Goal: Task Accomplishment & Management: Use online tool/utility

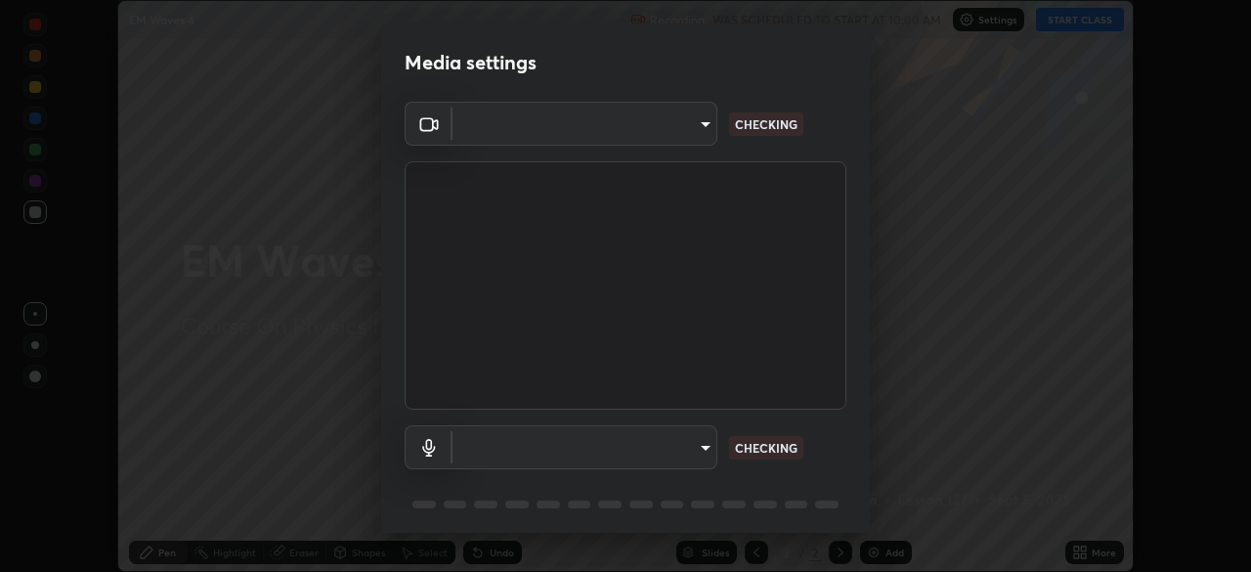
scroll to position [69, 0]
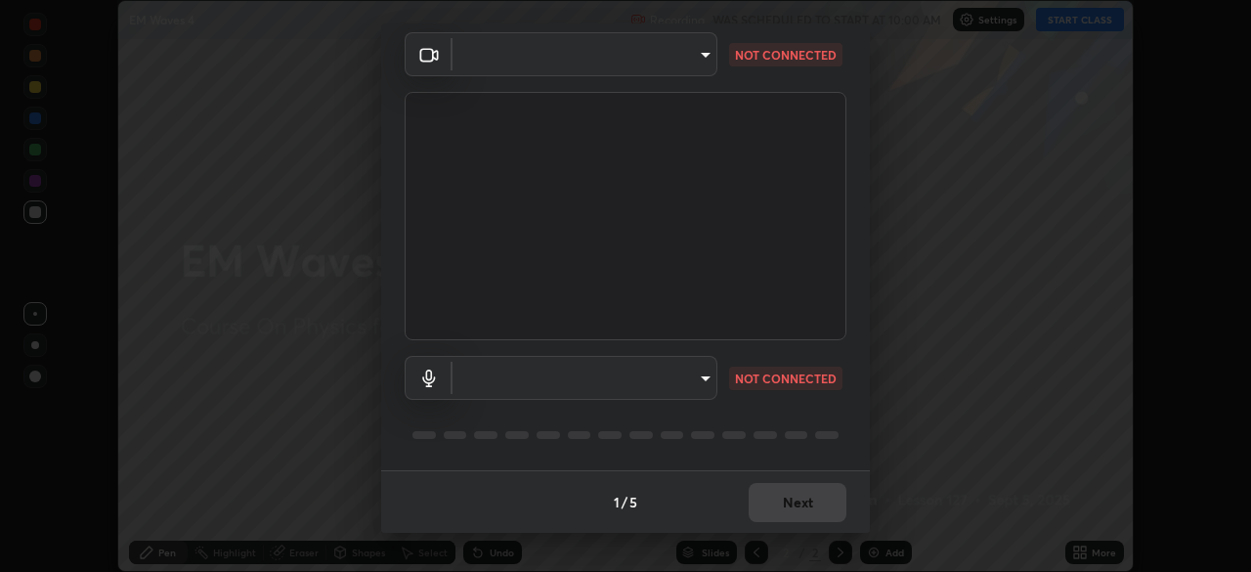
type input "7db3104c3122a209b332b64619111aa91615a24fb0de166504fa5909fce8eb30"
type input "default"
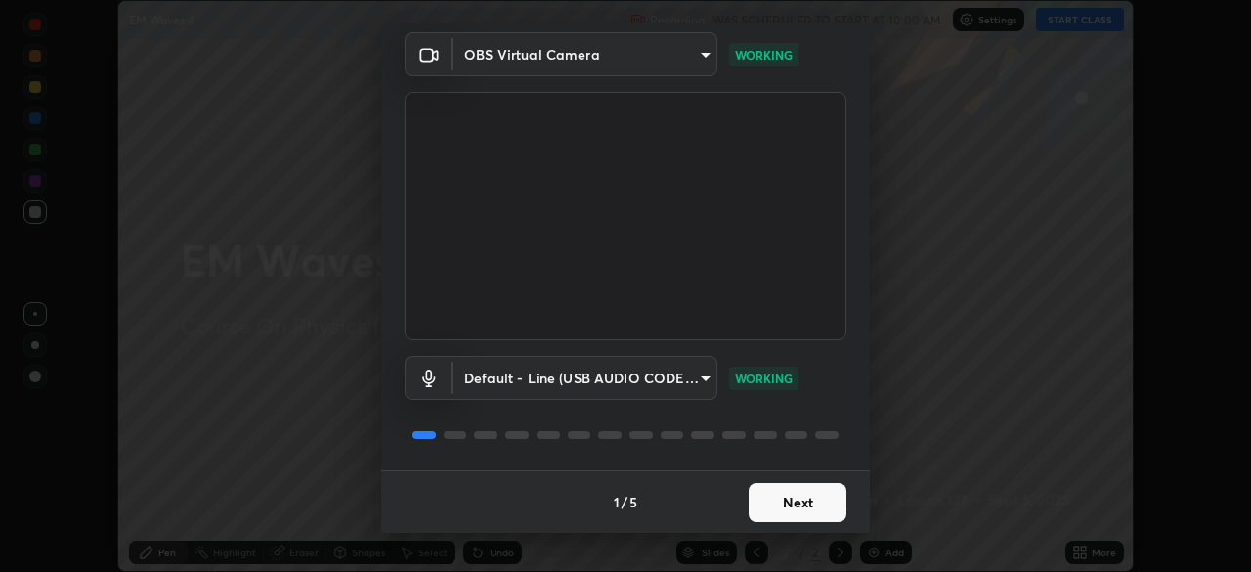
click at [785, 500] on button "Next" at bounding box center [798, 502] width 98 height 39
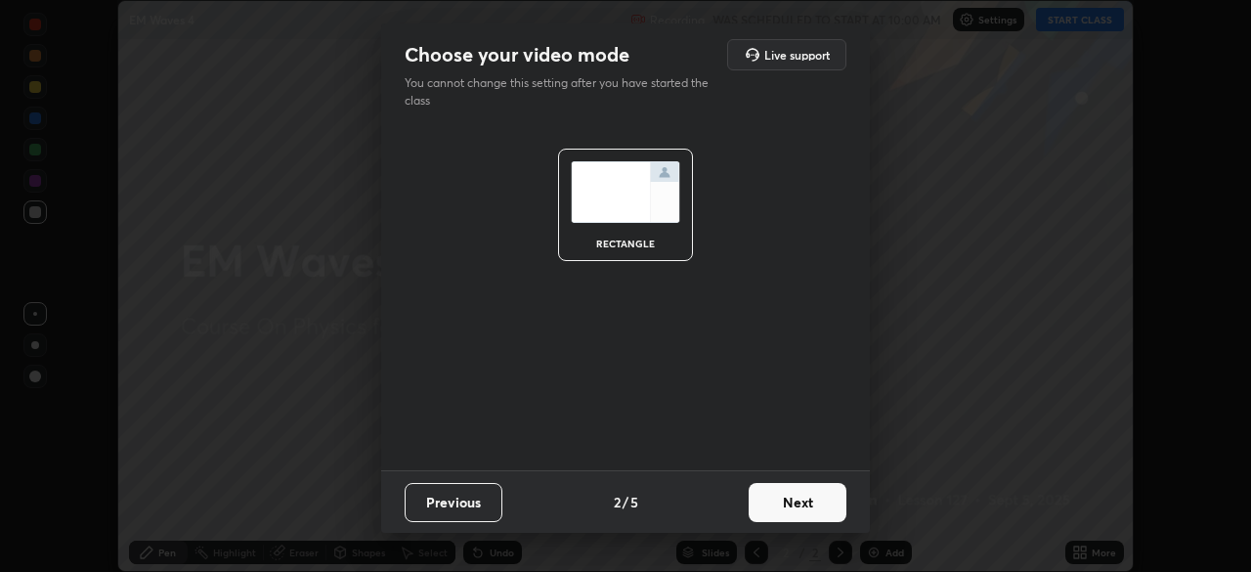
scroll to position [0, 0]
click at [786, 503] on button "Next" at bounding box center [798, 502] width 98 height 39
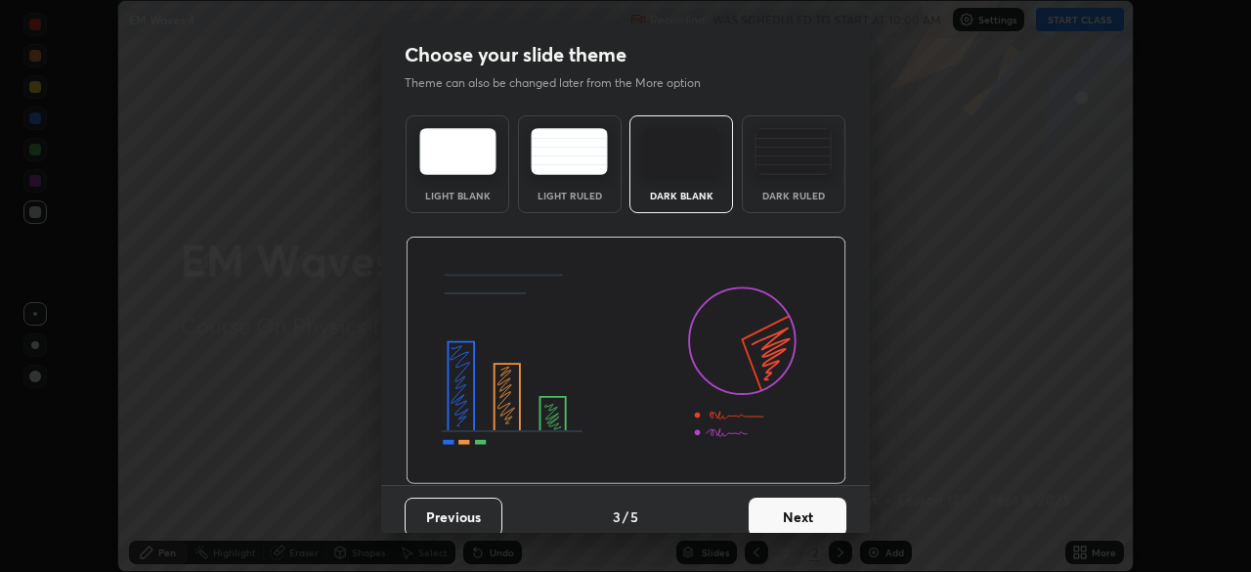
click at [790, 170] on img at bounding box center [793, 151] width 77 height 47
click at [796, 514] on button "Next" at bounding box center [798, 516] width 98 height 39
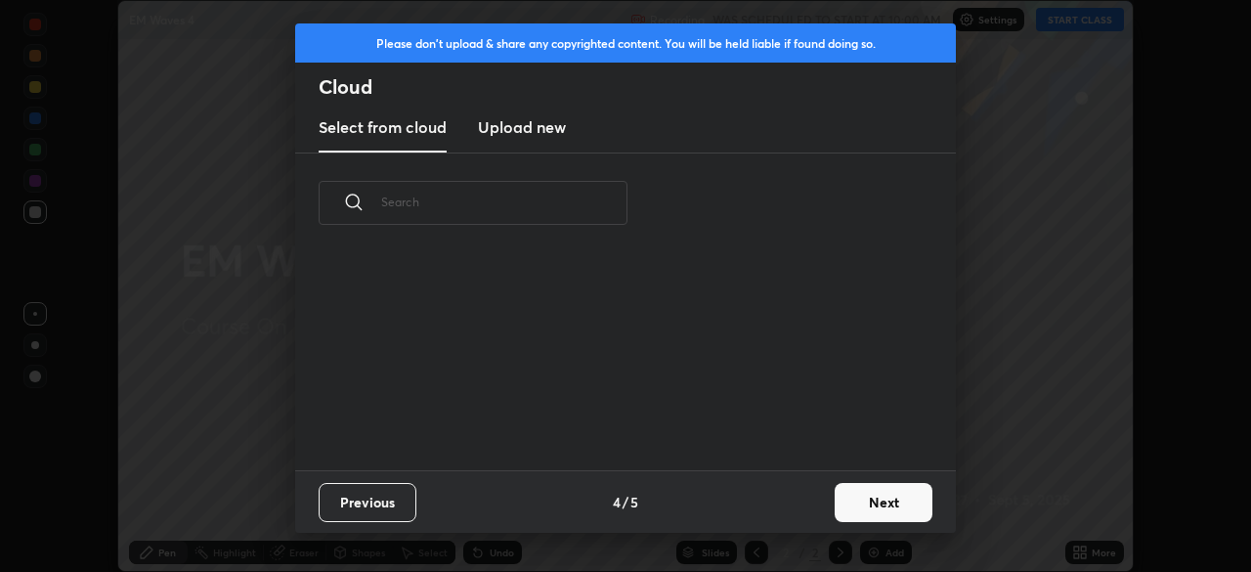
click at [854, 516] on button "Next" at bounding box center [884, 502] width 98 height 39
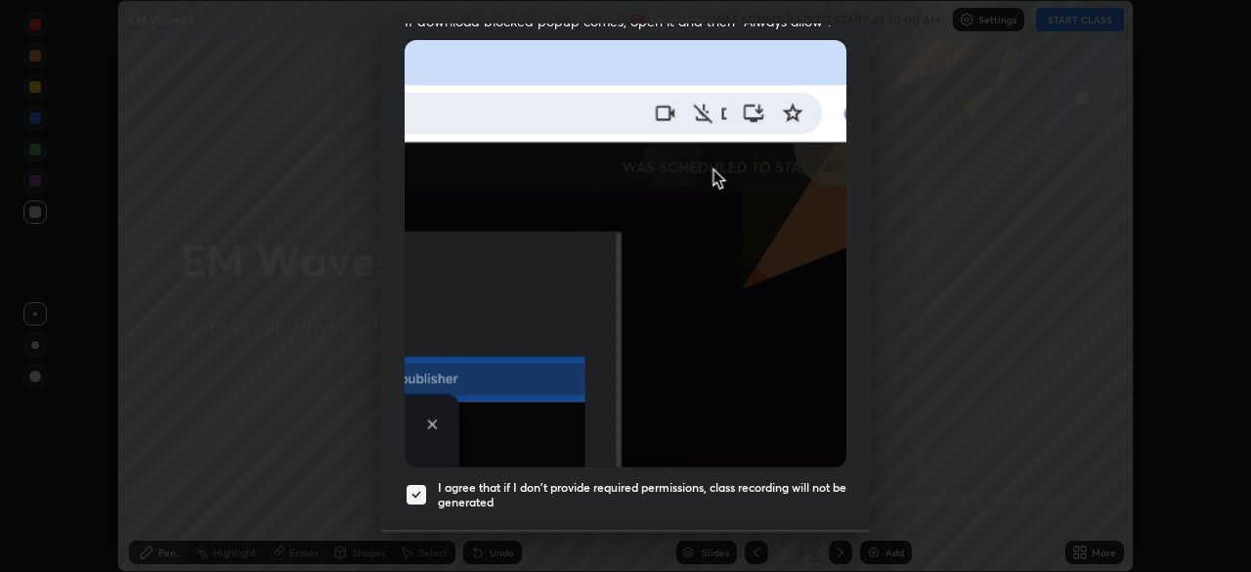
scroll to position [468, 0]
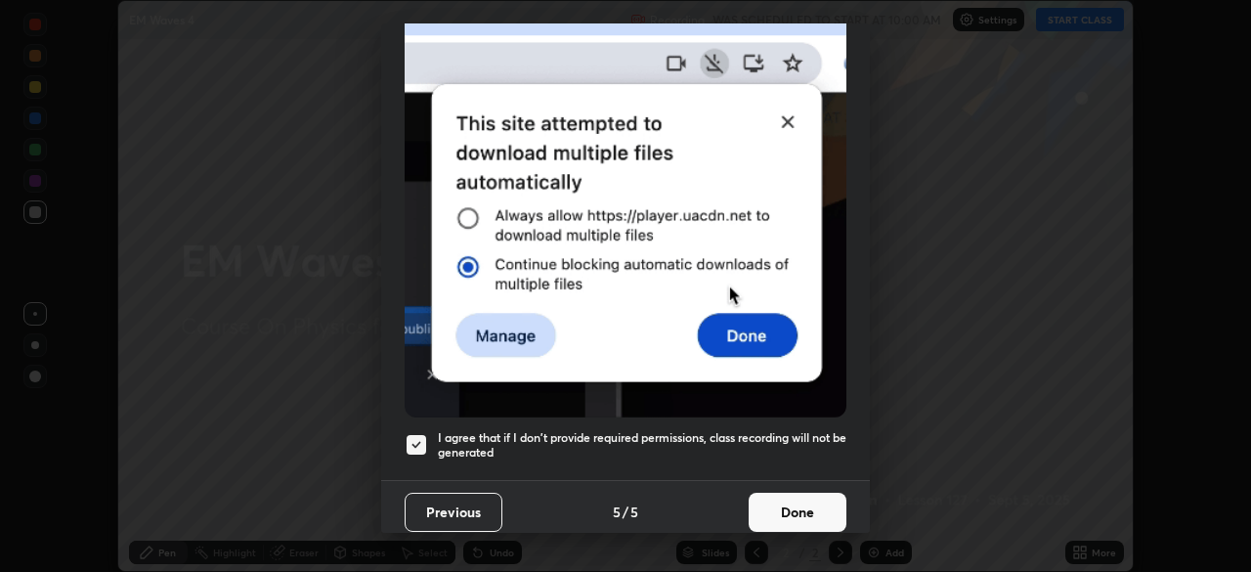
click at [790, 497] on button "Done" at bounding box center [798, 512] width 98 height 39
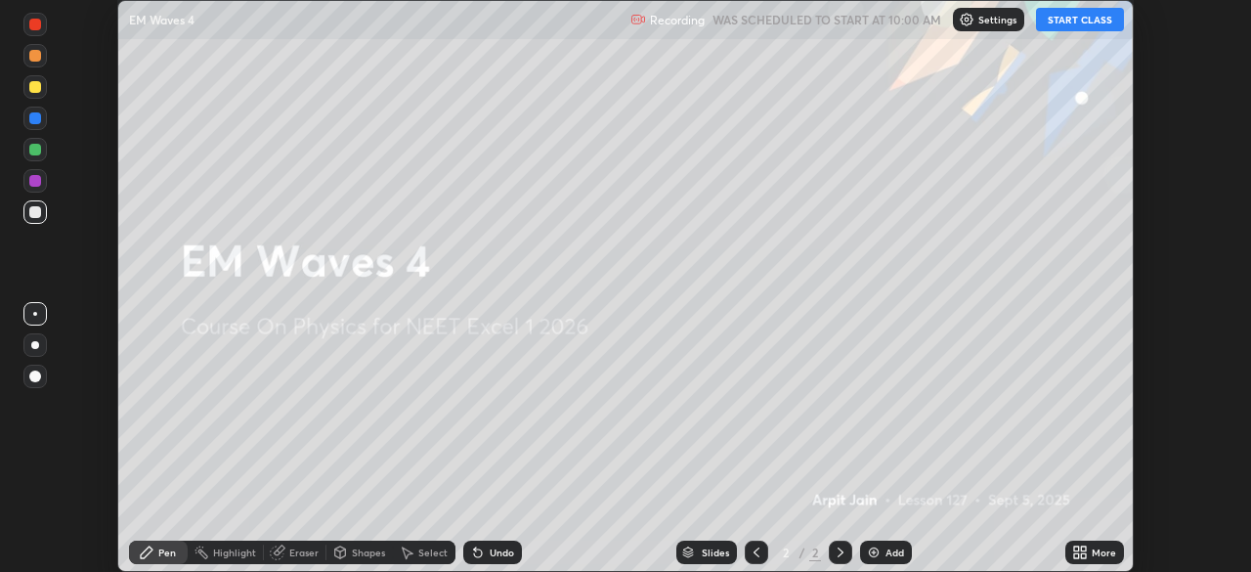
click at [1060, 19] on button "START CLASS" at bounding box center [1080, 19] width 88 height 23
click at [871, 553] on img at bounding box center [874, 552] width 16 height 16
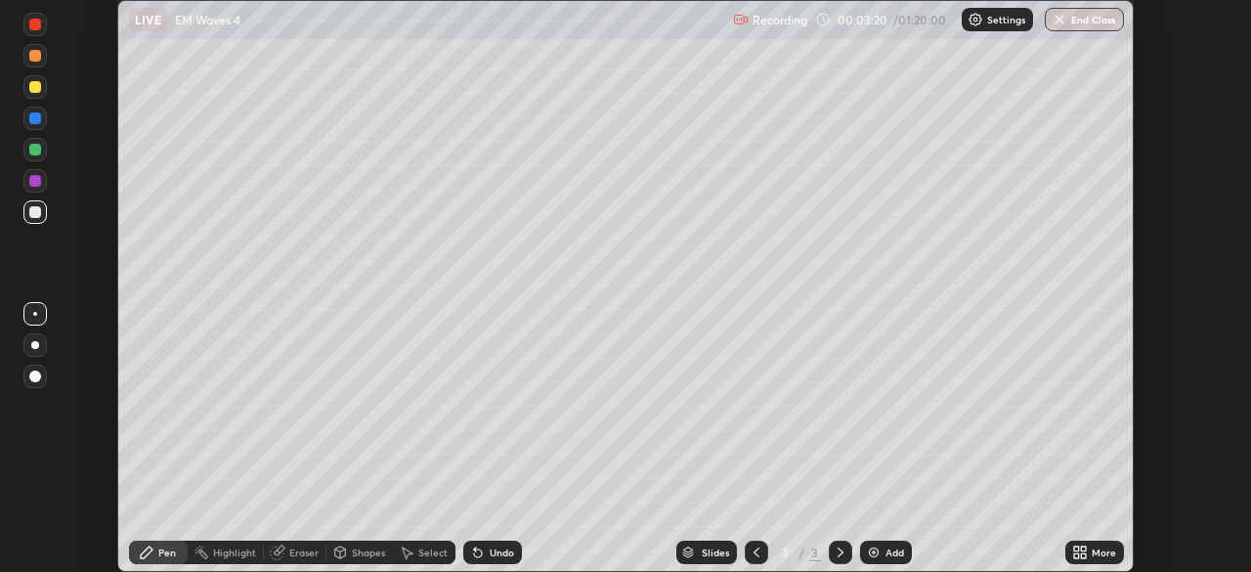
click at [34, 87] on div at bounding box center [35, 87] width 12 height 12
click at [878, 550] on img at bounding box center [874, 552] width 16 height 16
click at [295, 551] on div "Eraser" at bounding box center [303, 552] width 29 height 10
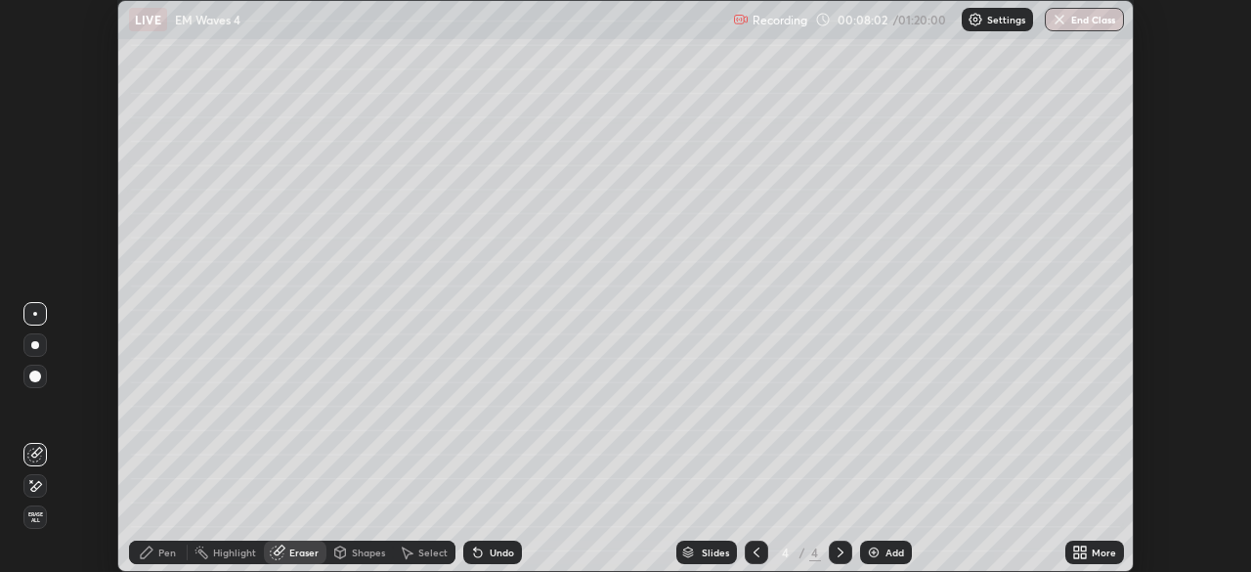
click at [35, 516] on span "Erase all" at bounding box center [35, 517] width 22 height 12
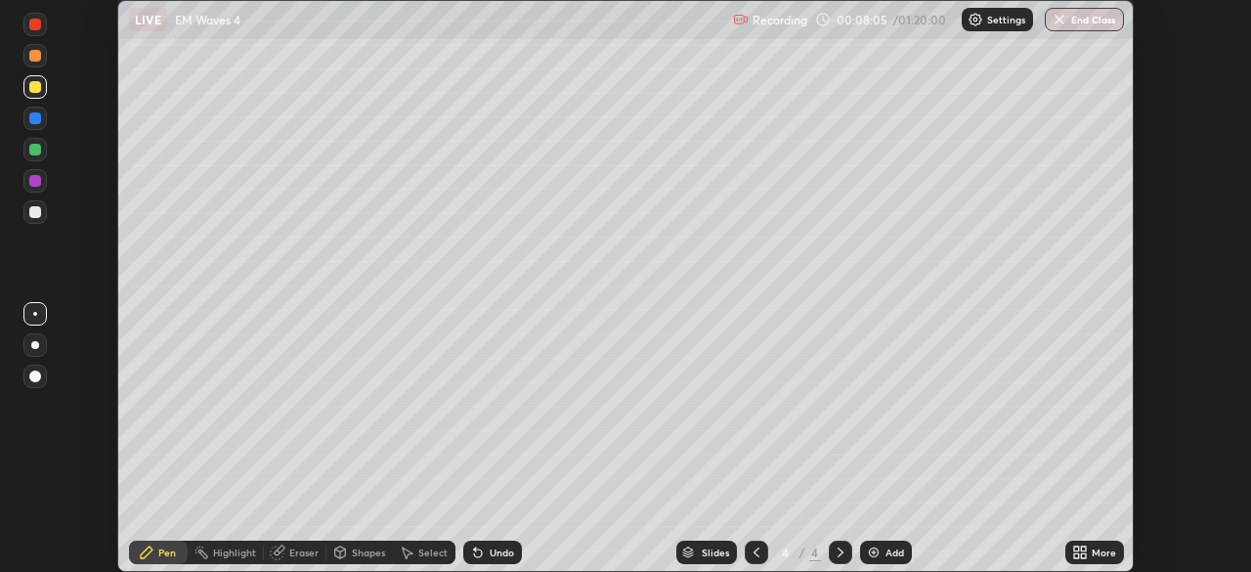
click at [37, 221] on div at bounding box center [34, 211] width 23 height 23
click at [44, 345] on div at bounding box center [34, 344] width 23 height 23
click at [289, 556] on div "Eraser" at bounding box center [303, 552] width 29 height 10
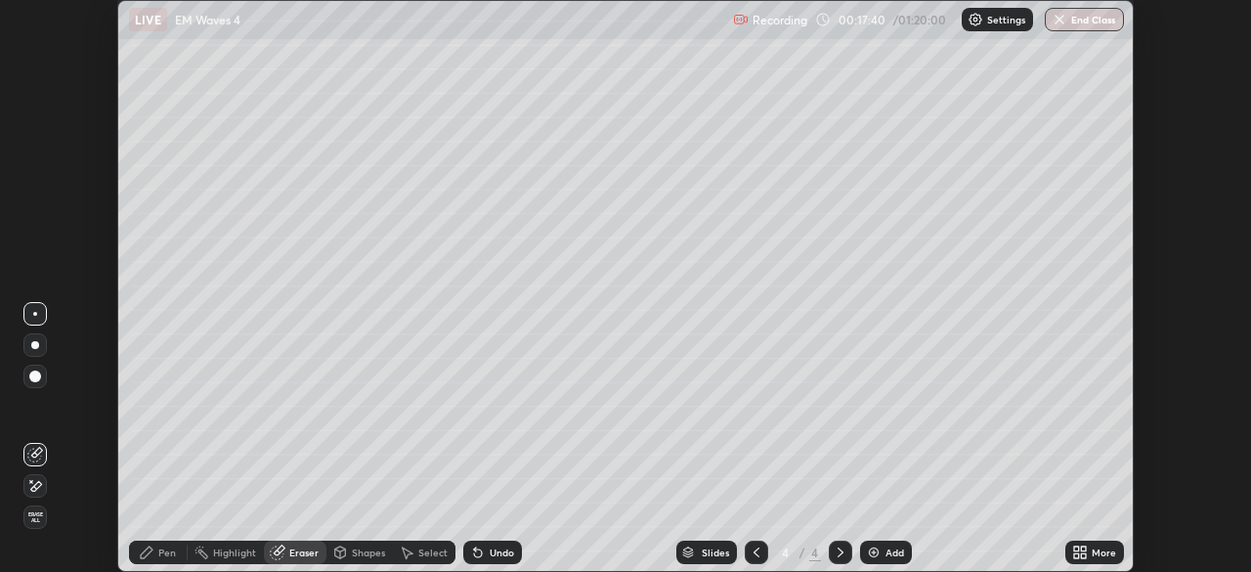
click at [44, 512] on span "Erase all" at bounding box center [35, 517] width 22 height 12
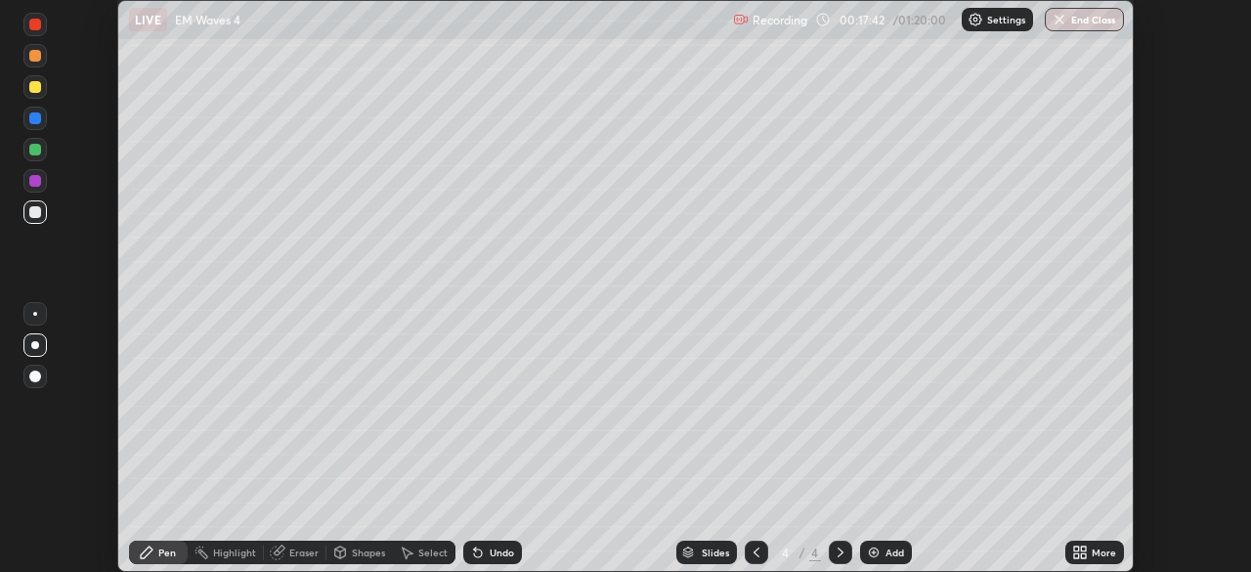
click at [161, 543] on div "Pen" at bounding box center [158, 551] width 59 height 23
click at [35, 345] on div at bounding box center [35, 345] width 8 height 8
click at [33, 91] on div at bounding box center [35, 87] width 12 height 12
click at [40, 208] on div at bounding box center [35, 212] width 12 height 12
click at [32, 120] on div at bounding box center [35, 118] width 12 height 12
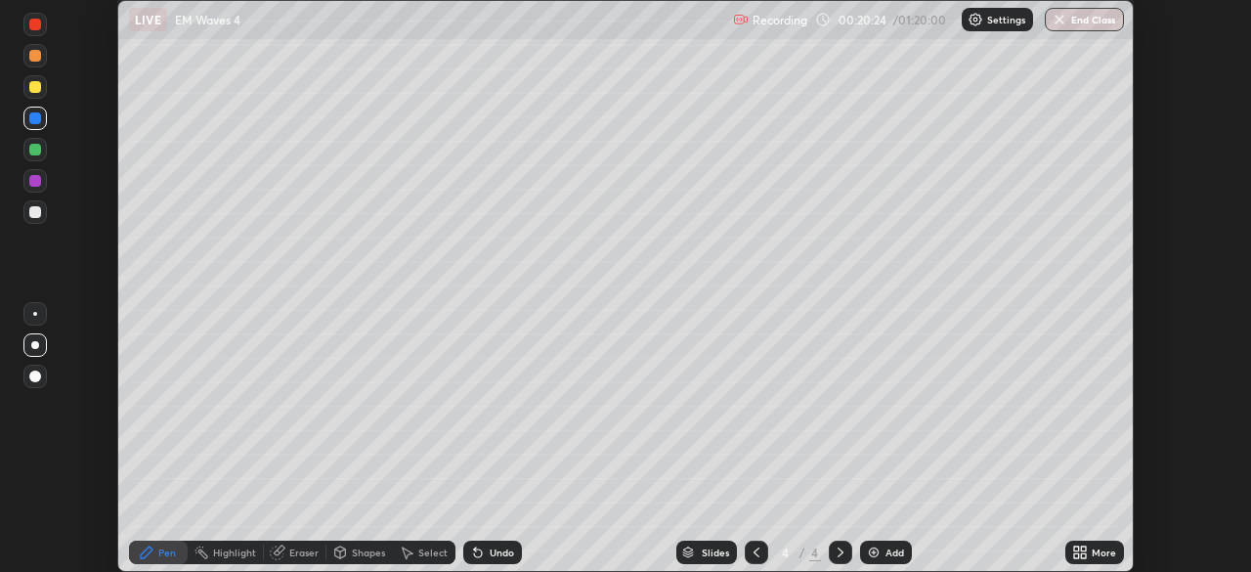
click at [30, 213] on div at bounding box center [35, 212] width 12 height 12
click at [888, 542] on div "Add" at bounding box center [886, 551] width 52 height 23
click at [39, 213] on div at bounding box center [35, 212] width 12 height 12
click at [35, 89] on div at bounding box center [35, 87] width 12 height 12
click at [477, 549] on icon at bounding box center [478, 553] width 8 height 8
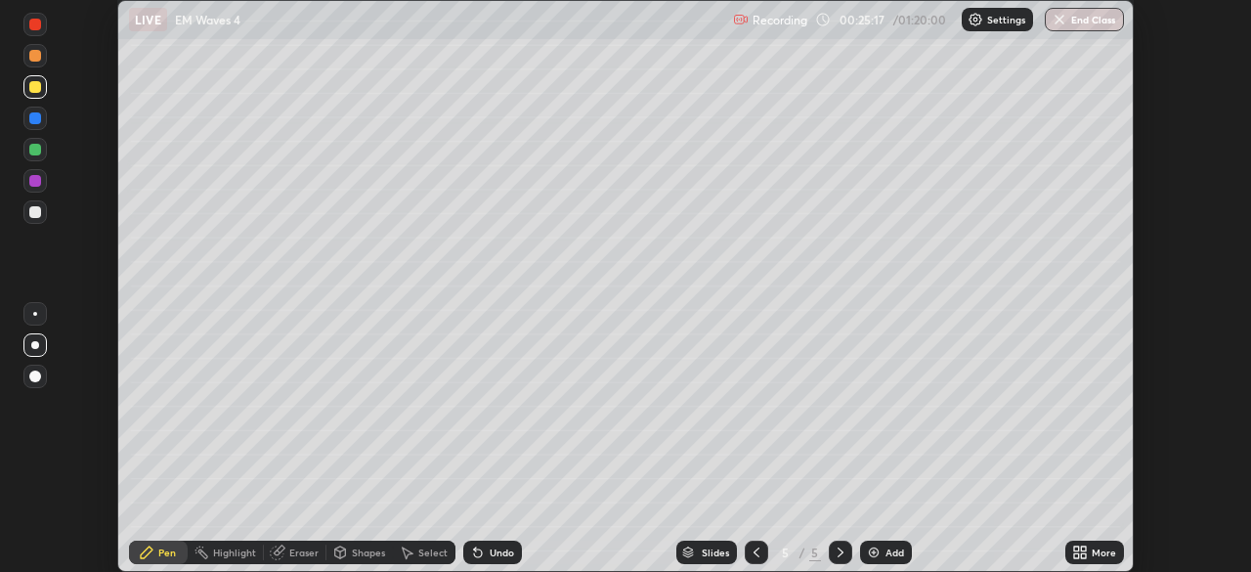
click at [475, 553] on icon at bounding box center [478, 553] width 8 height 8
click at [464, 561] on div "Undo" at bounding box center [492, 551] width 59 height 23
click at [464, 558] on div "Undo" at bounding box center [492, 551] width 59 height 23
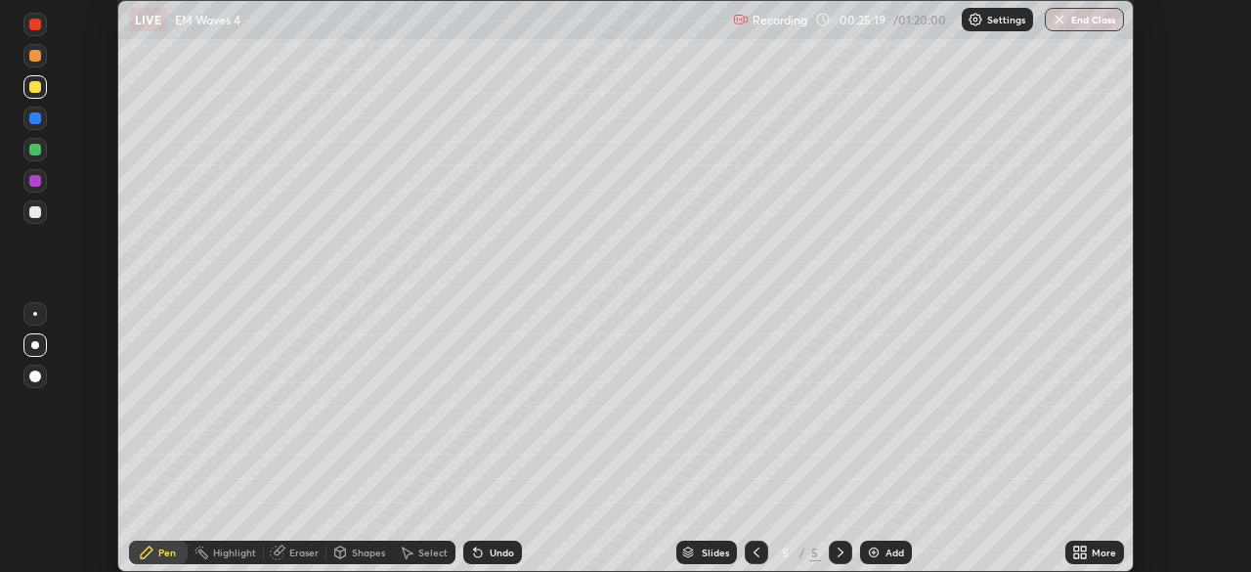
click at [479, 549] on icon at bounding box center [478, 552] width 16 height 16
click at [33, 214] on div at bounding box center [35, 212] width 12 height 12
click at [881, 557] on div "Add" at bounding box center [886, 551] width 52 height 23
click at [37, 91] on div at bounding box center [35, 87] width 12 height 12
click at [32, 216] on div at bounding box center [35, 212] width 12 height 12
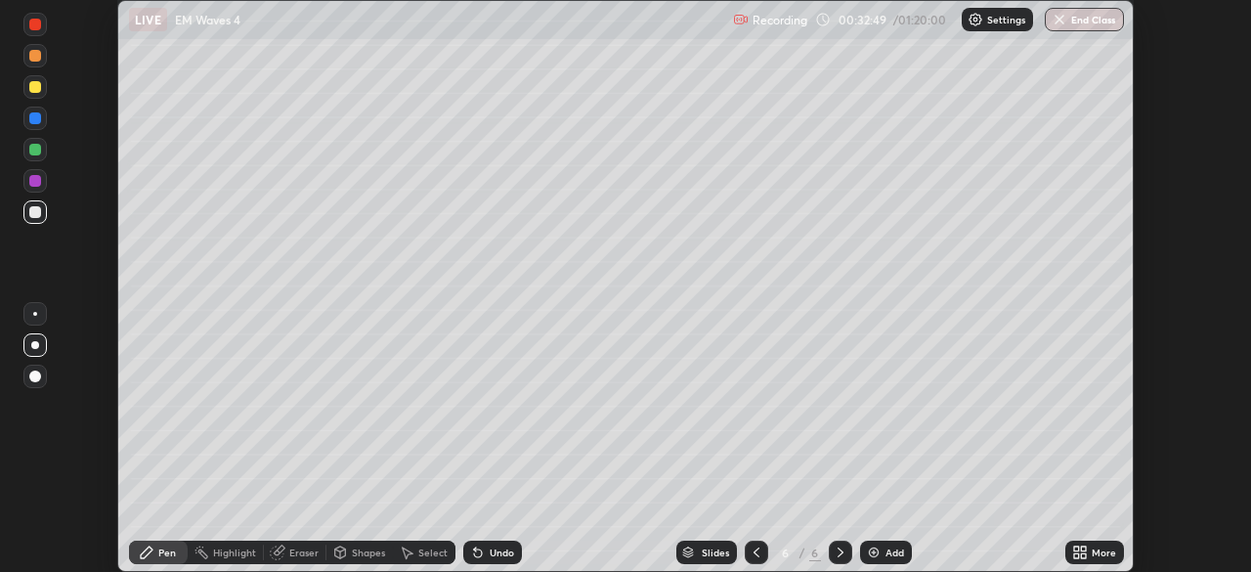
click at [898, 561] on div "Add" at bounding box center [886, 551] width 52 height 23
click at [37, 89] on div at bounding box center [35, 87] width 12 height 12
click at [32, 216] on div at bounding box center [35, 212] width 12 height 12
click at [35, 87] on div at bounding box center [35, 87] width 12 height 12
click at [878, 555] on img at bounding box center [874, 552] width 16 height 16
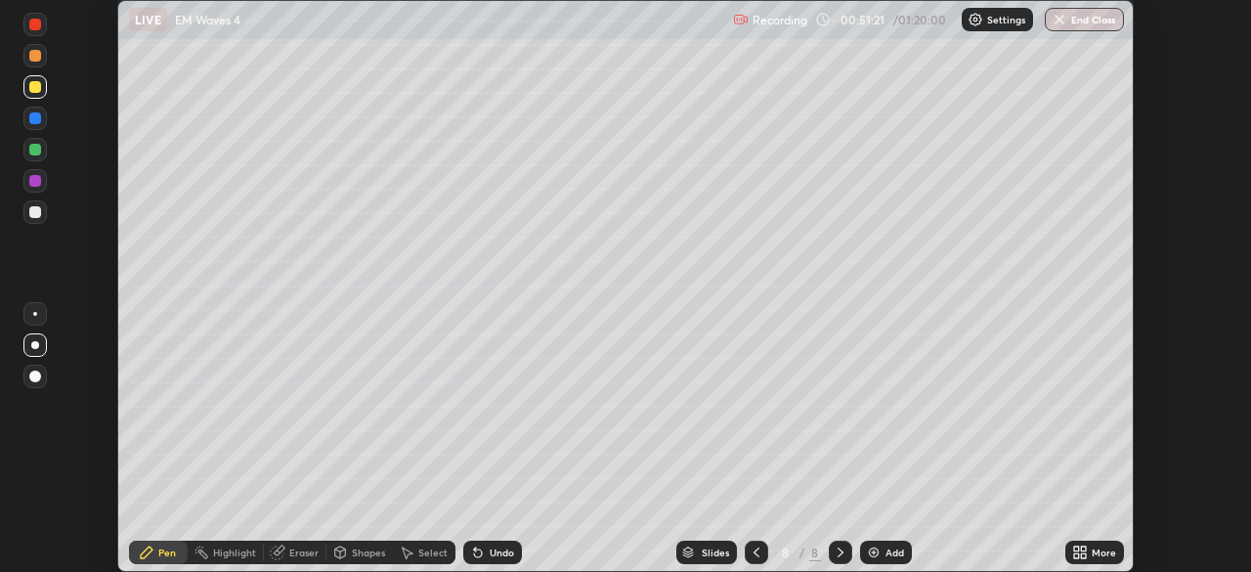
click at [34, 216] on div at bounding box center [35, 212] width 12 height 12
click at [34, 87] on div at bounding box center [35, 87] width 12 height 12
click at [34, 151] on div at bounding box center [35, 150] width 12 height 12
click at [34, 91] on div at bounding box center [35, 87] width 12 height 12
click at [36, 214] on div at bounding box center [35, 212] width 12 height 12
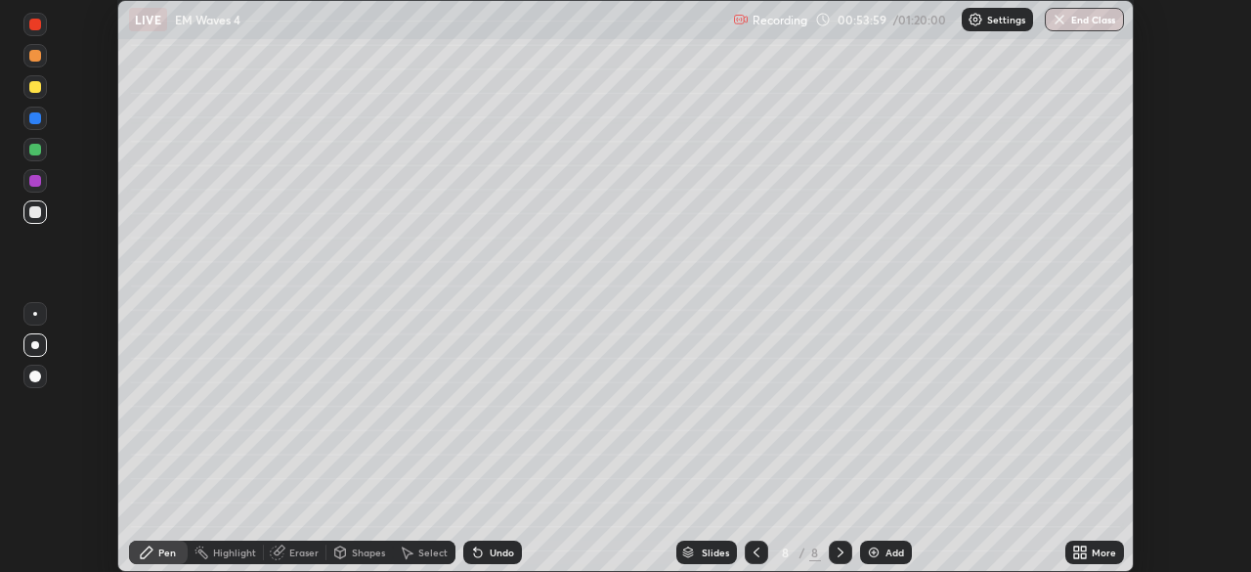
click at [35, 25] on div at bounding box center [35, 25] width 12 height 12
click at [1063, 15] on img "button" at bounding box center [1060, 20] width 16 height 16
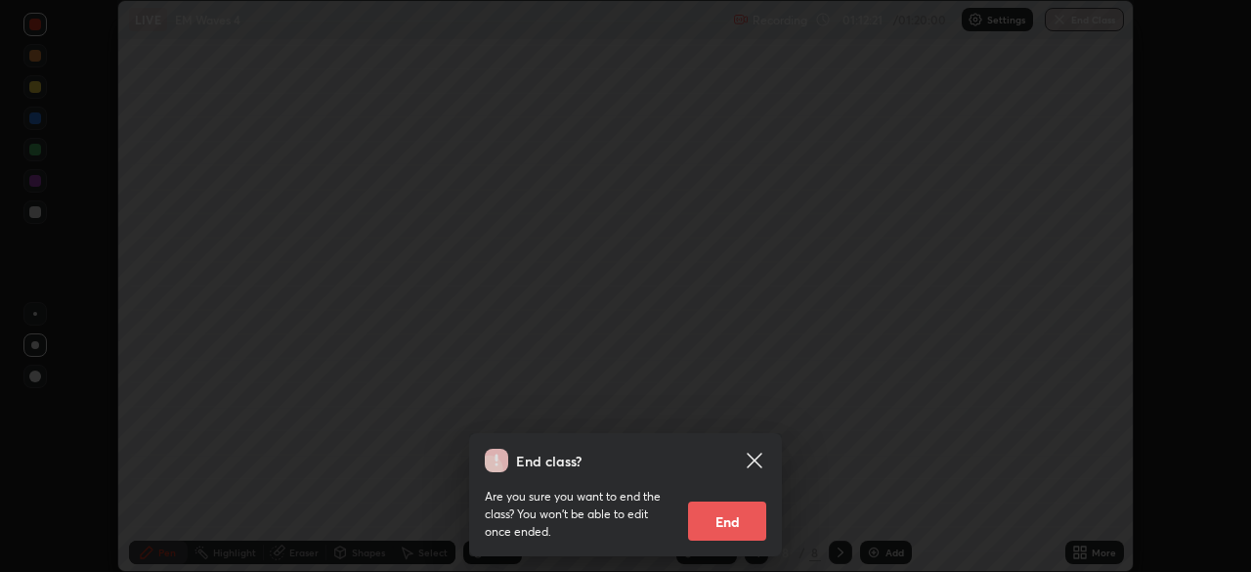
click at [711, 523] on button "End" at bounding box center [727, 520] width 78 height 39
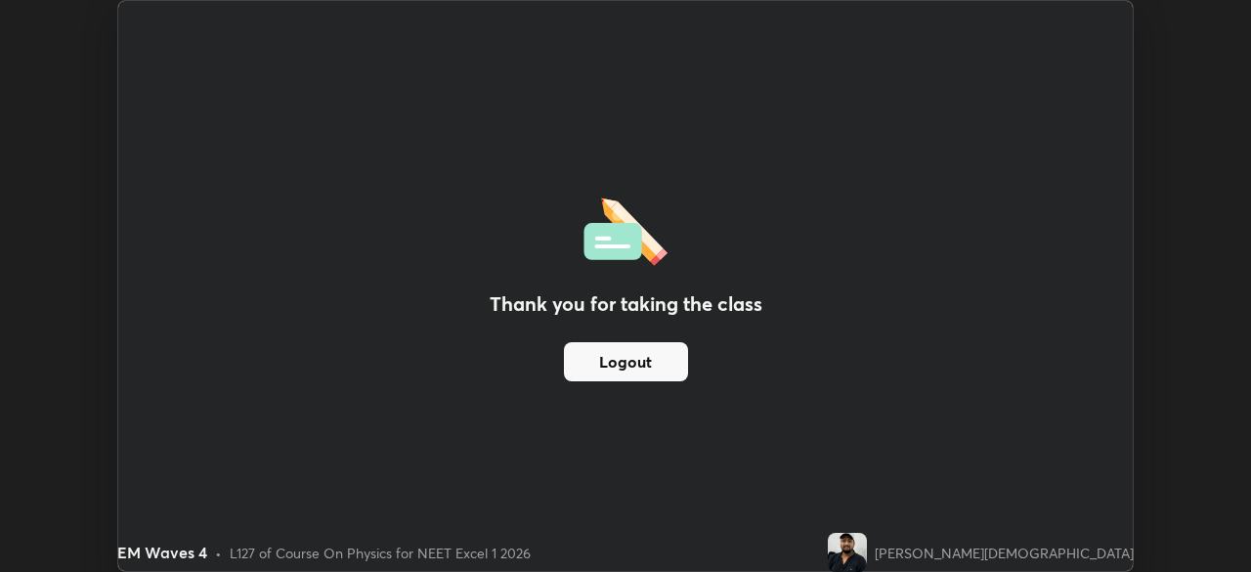
click at [620, 354] on button "Logout" at bounding box center [626, 361] width 124 height 39
